Goal: Task Accomplishment & Management: Complete application form

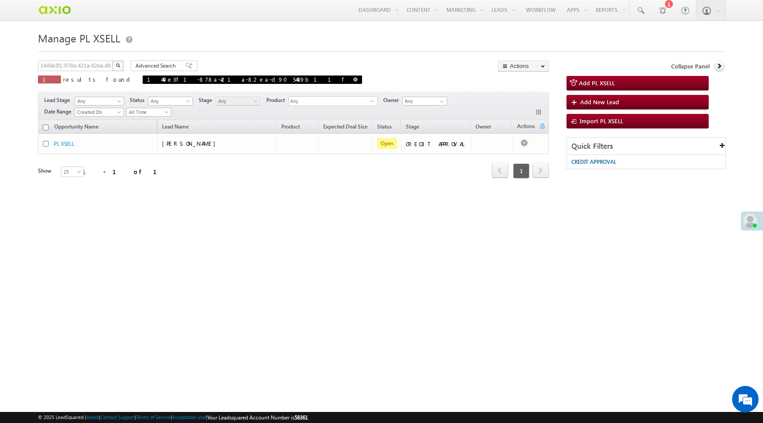
click at [353, 79] on span at bounding box center [355, 79] width 4 height 4
type input "Search PL XSELL"
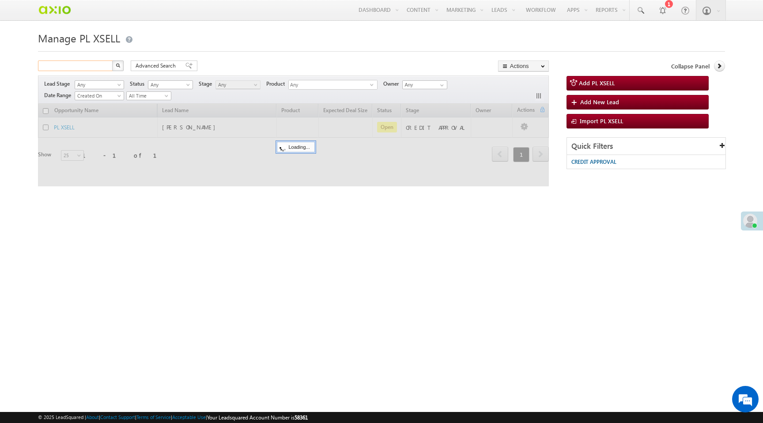
click at [67, 64] on input "text" at bounding box center [76, 65] width 76 height 11
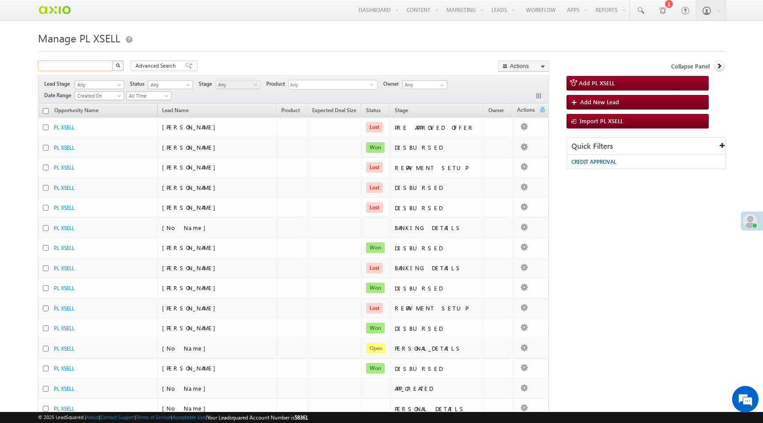
paste input "87e35dd1-200d-4a90-ad57-29f8f3a948c7"
type input "87e35dd1-200d-4a90-ad57-29f8f3a948c7"
click at [116, 67] on img "button" at bounding box center [118, 65] width 4 height 4
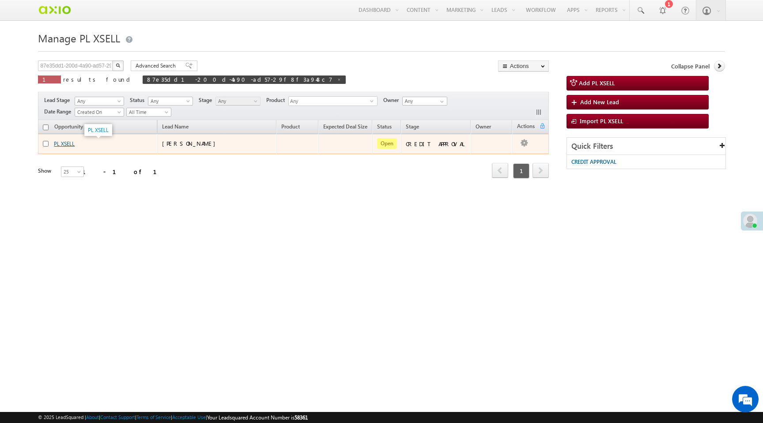
click at [68, 144] on link "PL XSELL" at bounding box center [64, 143] width 21 height 7
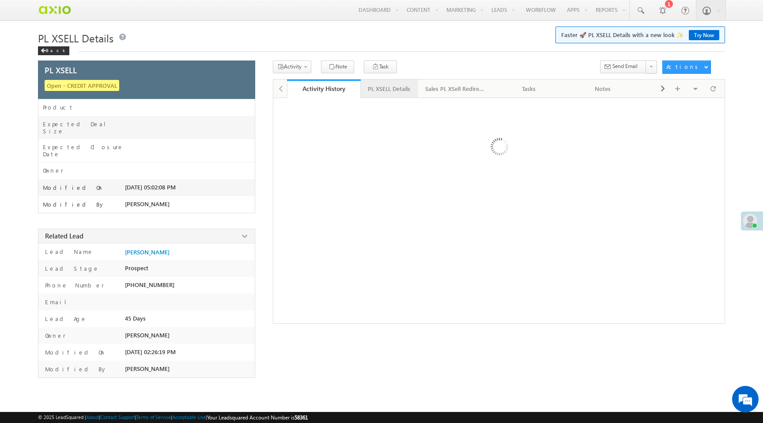
click at [401, 92] on div "PL XSELL Details" at bounding box center [389, 88] width 42 height 11
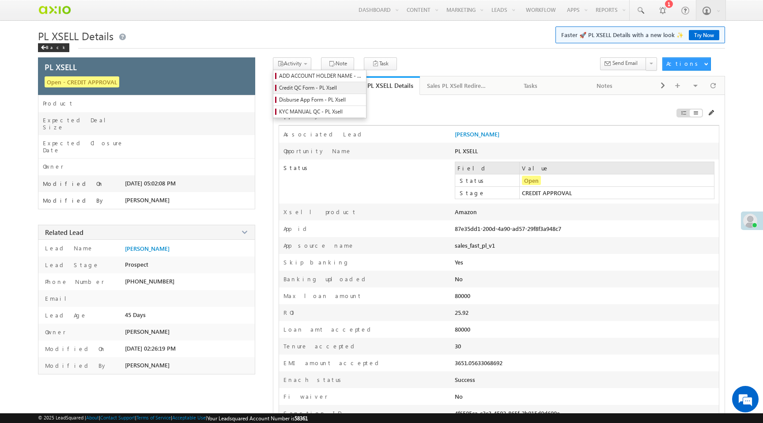
click at [306, 88] on span "Credit QC Form - PL Xsell" at bounding box center [321, 88] width 84 height 8
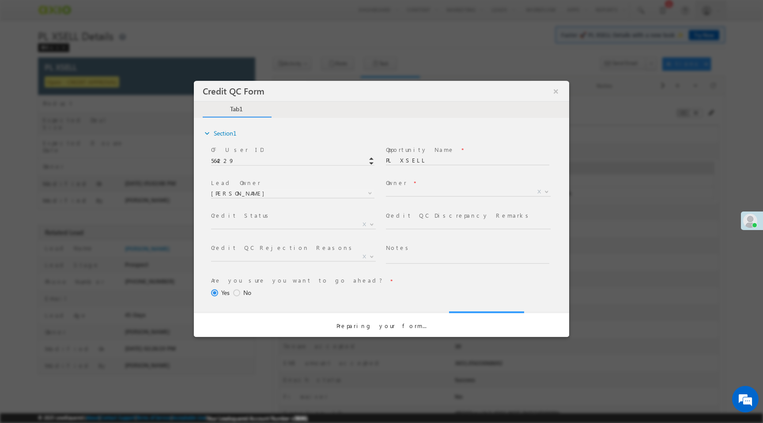
select select "50aed37f-b58e-11ec-8597-0681fe0b10f8"
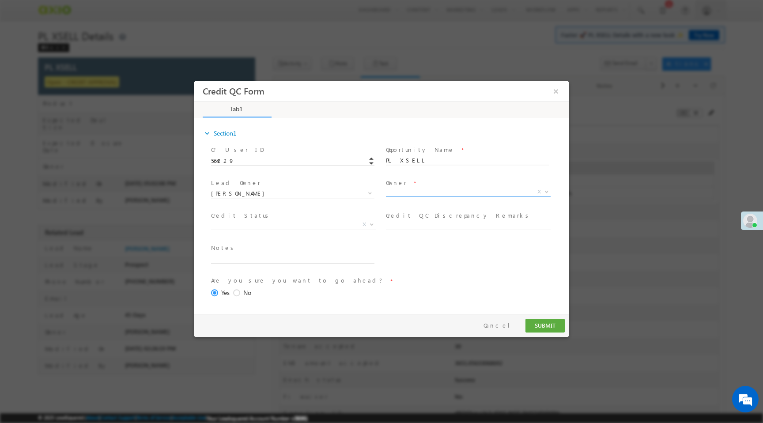
click at [402, 193] on span "X" at bounding box center [468, 192] width 165 height 9
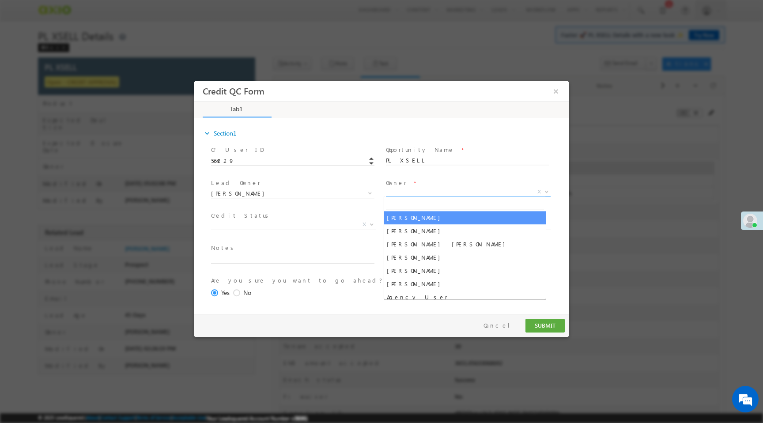
select select "f8849782-a99c-11ec-8597-0681fe0b10f8"
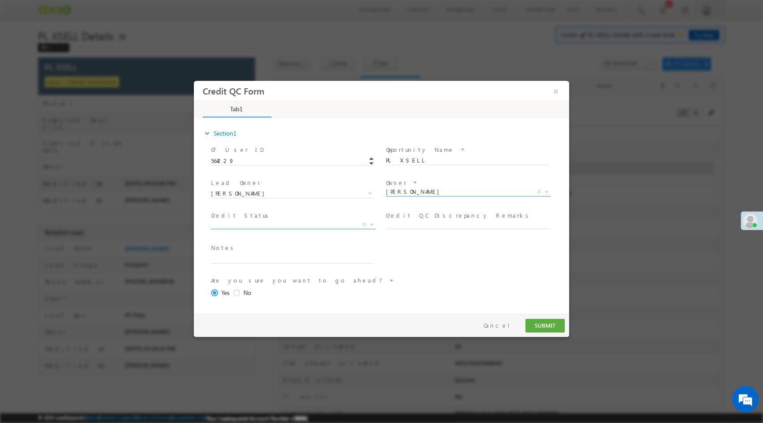
click at [278, 226] on span "X" at bounding box center [293, 224] width 165 height 9
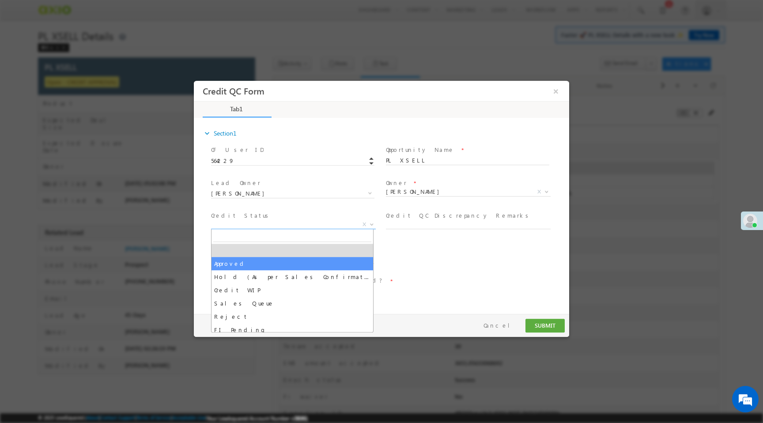
select select "Approved"
select select "NA"
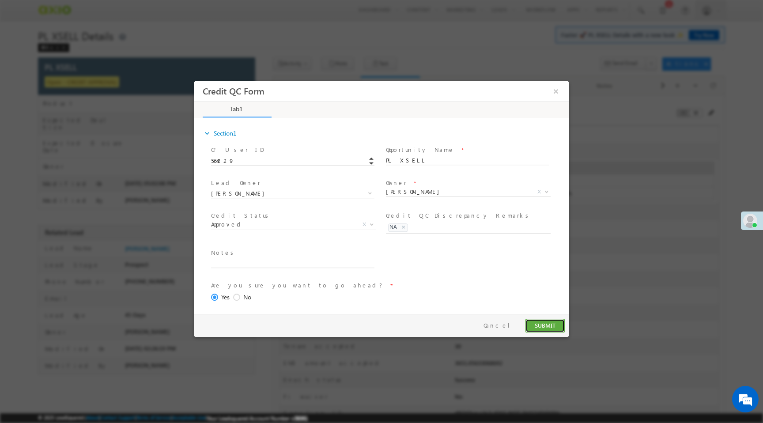
click at [550, 323] on button "SUBMIT" at bounding box center [544, 326] width 39 height 14
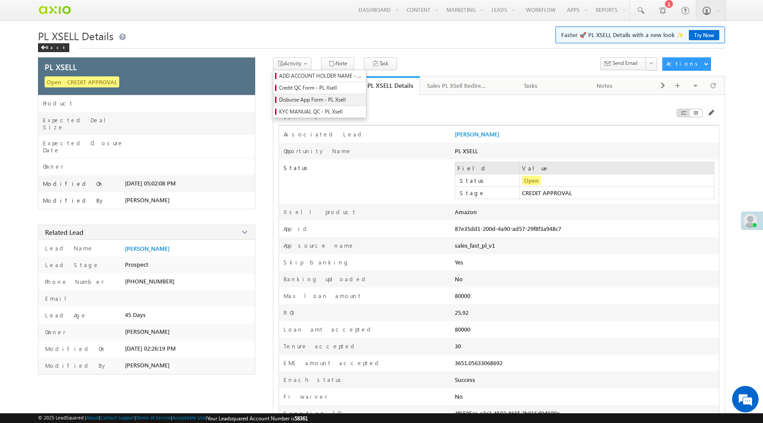
click at [309, 102] on span "Disburse App Form - PL Xsell" at bounding box center [321, 100] width 84 height 8
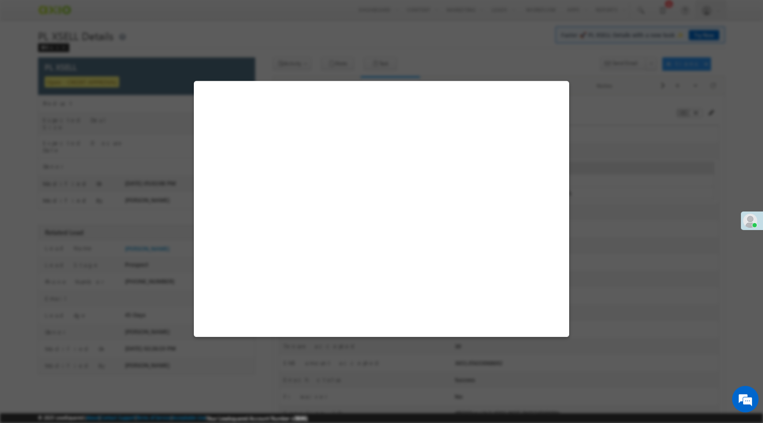
select select "PL XSell Disbursement Initiated"
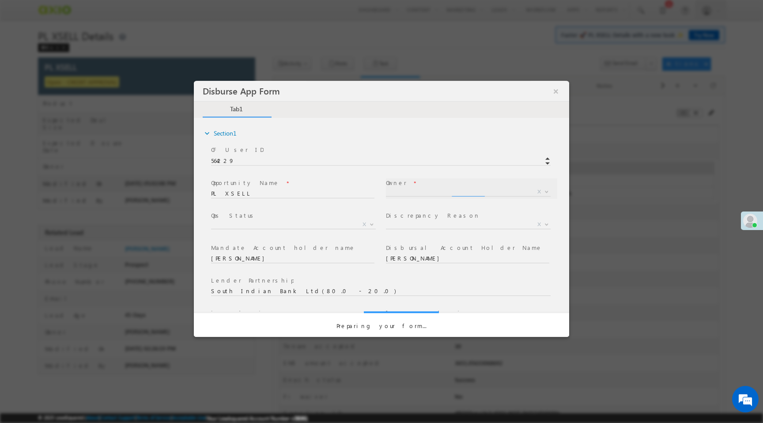
select select "f8849782-a99c-11ec-8597-0681fe0b10f8"
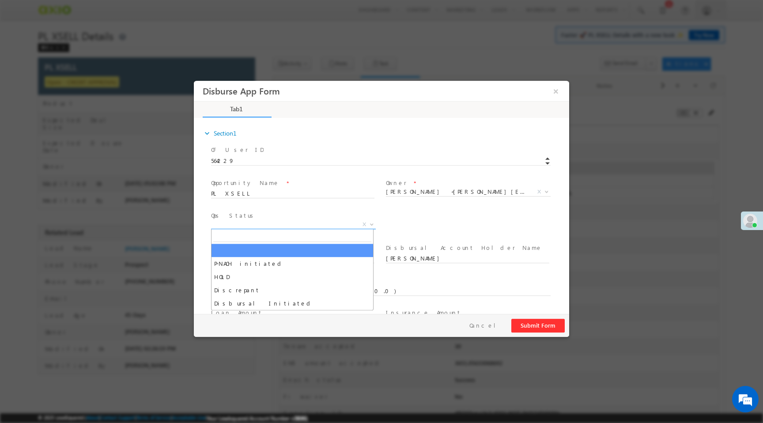
click at [327, 221] on span "X" at bounding box center [293, 224] width 165 height 9
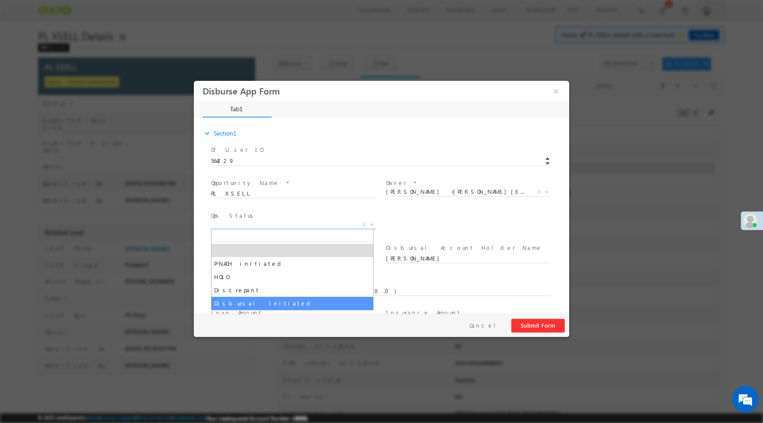
select select "Disbursal Initiated"
select select "NA"
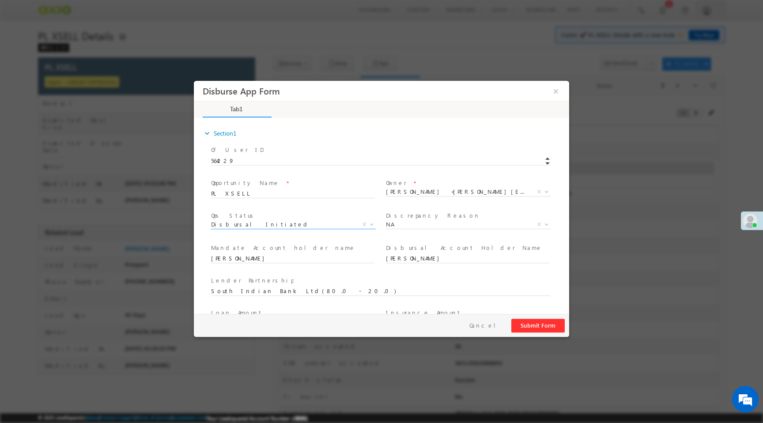
scroll to position [130, 0]
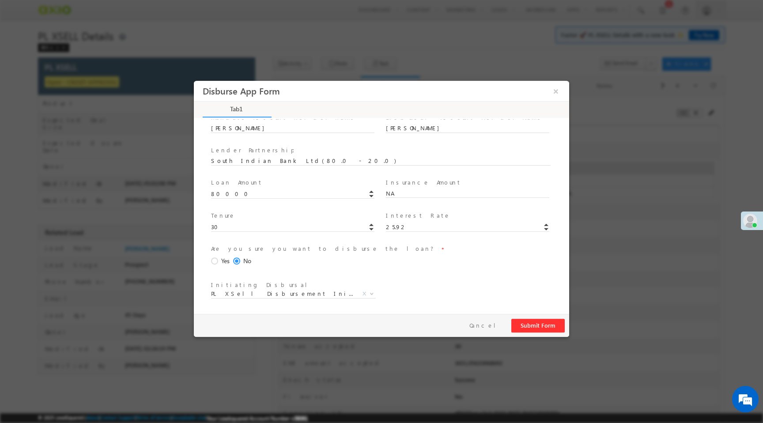
click at [219, 260] on span at bounding box center [216, 261] width 10 height 8
click at [194, 81] on input "Yes" at bounding box center [194, 81] width 0 height 0
click at [533, 325] on button "Submit Form" at bounding box center [537, 326] width 53 height 14
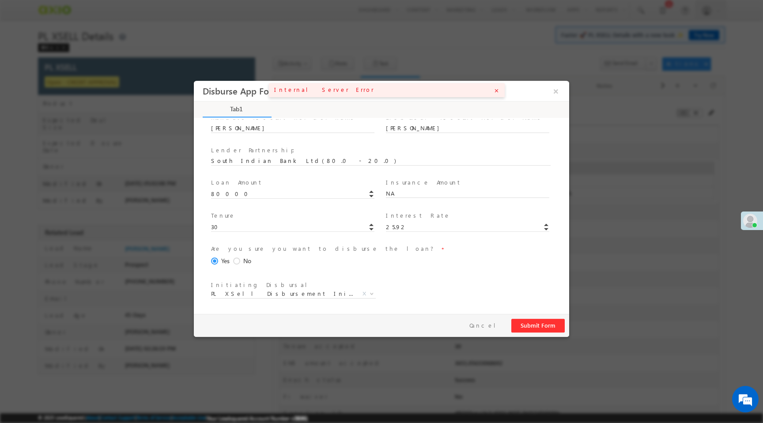
click at [496, 89] on icon "close" at bounding box center [497, 91] width 6 height 6
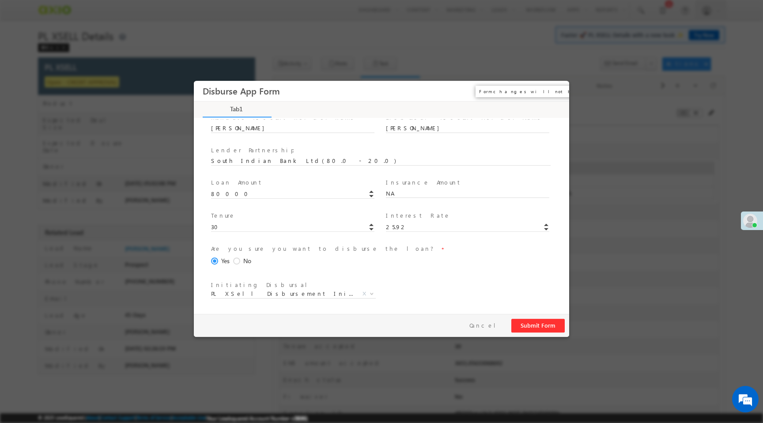
click at [556, 91] on button "×" at bounding box center [555, 91] width 15 height 16
